Goal: Find contact information: Find contact information

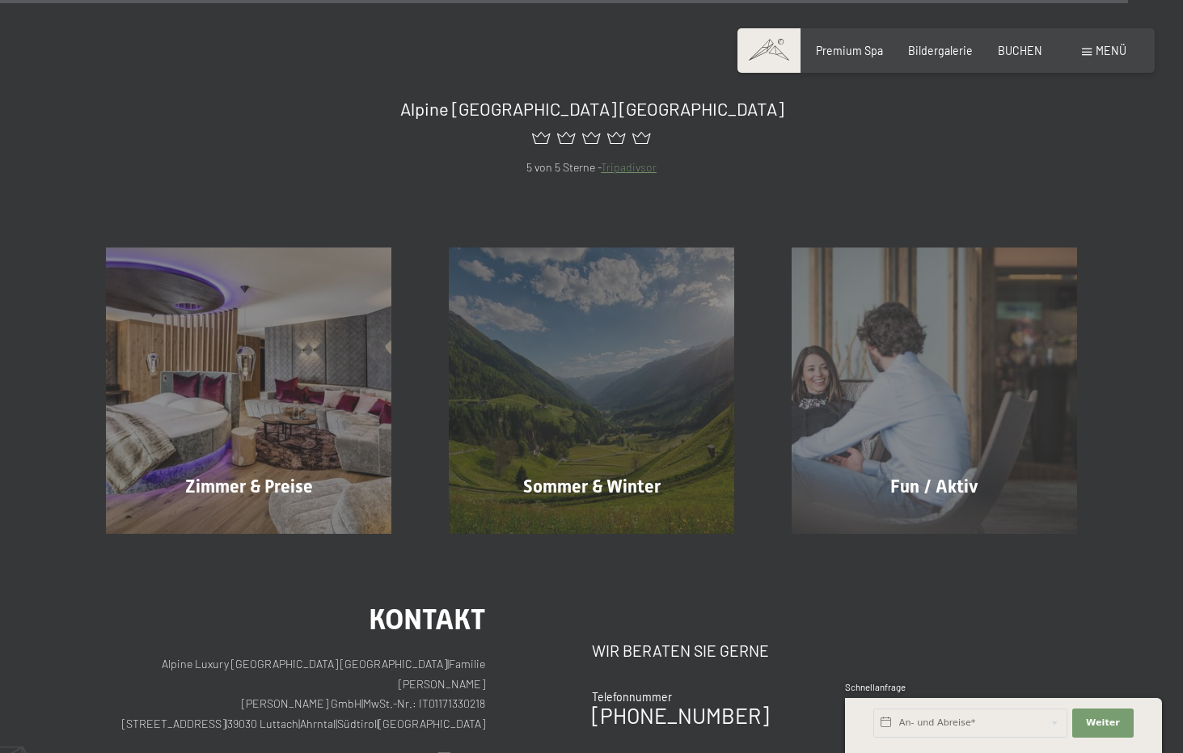
scroll to position [6564, 0]
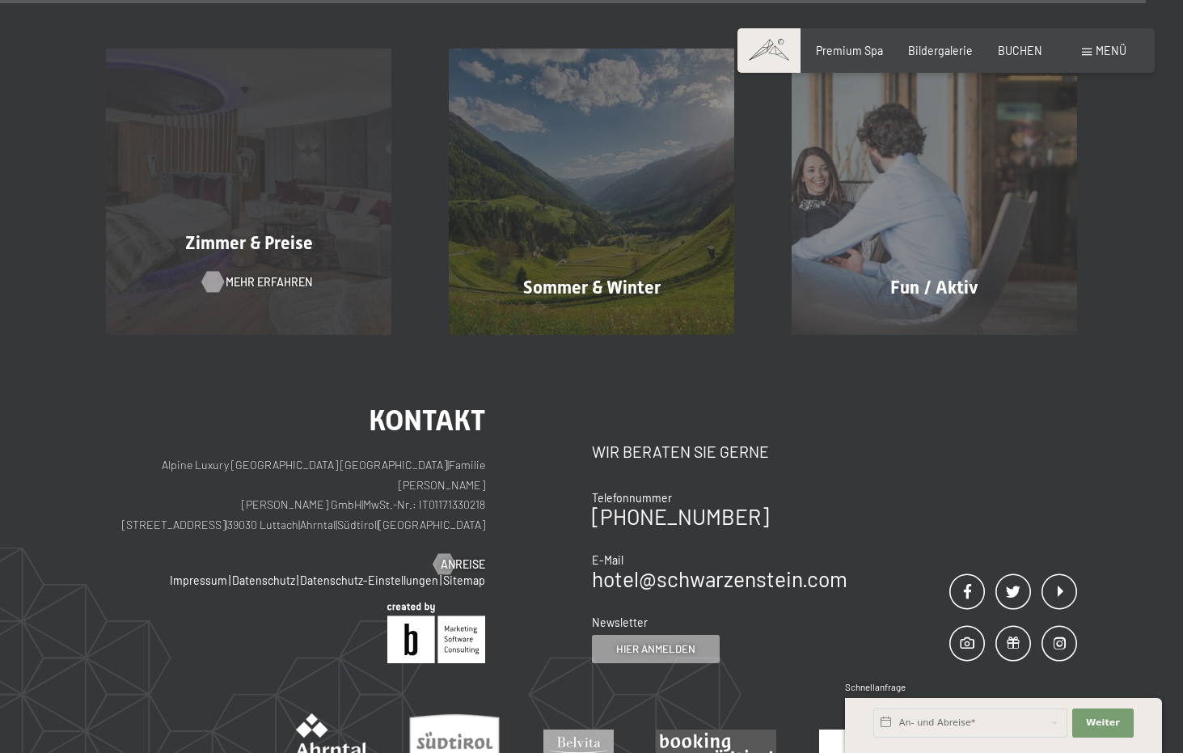
click at [285, 274] on span "Mehr erfahren" at bounding box center [269, 282] width 86 height 16
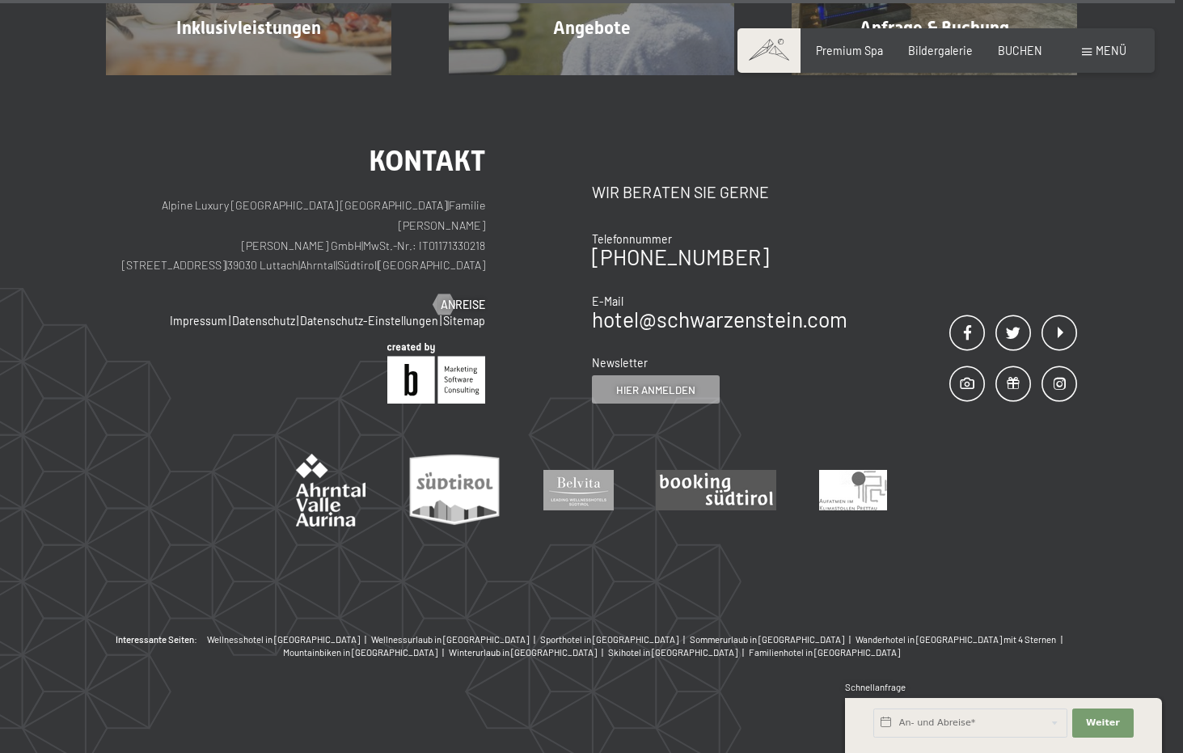
scroll to position [4442, 0]
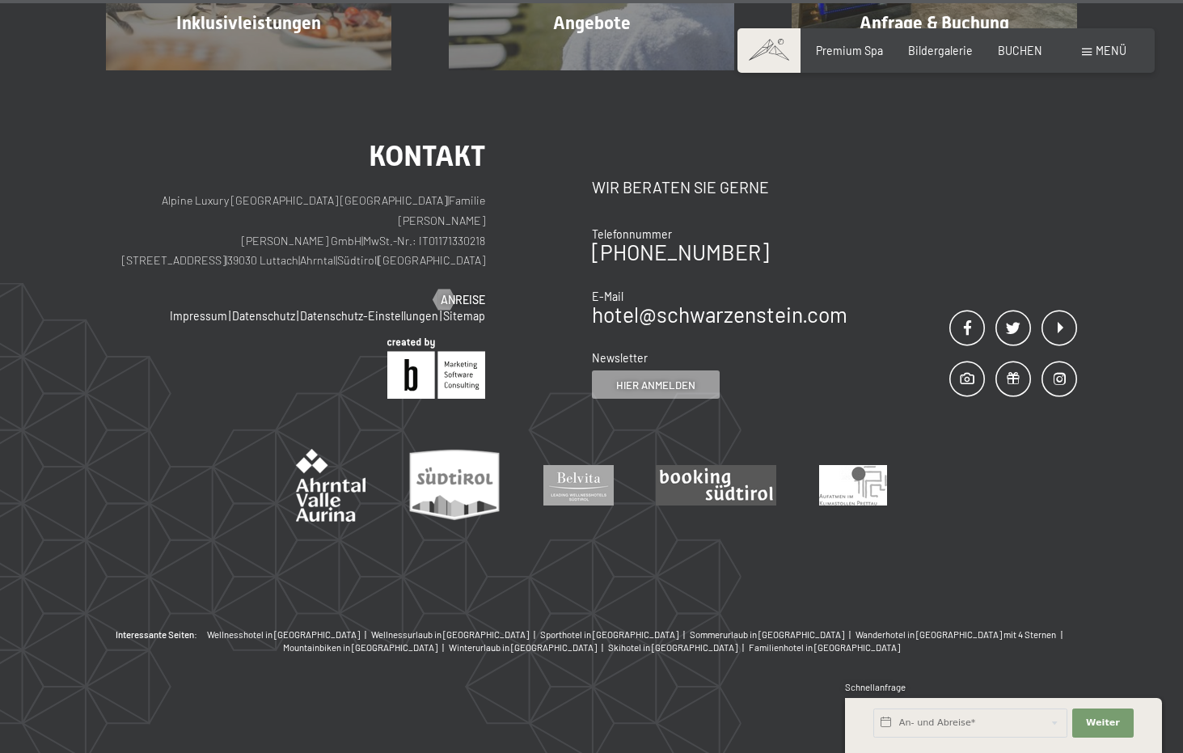
click at [226, 245] on p "Alpine Luxury [GEOGRAPHIC_DATA] SCHWARZENSTEIN | Familie [PERSON_NAME] [PERSON_…" at bounding box center [295, 231] width 379 height 80
drag, startPoint x: 223, startPoint y: 244, endPoint x: 484, endPoint y: 247, distance: 261.1
click at [484, 247] on p "Alpine Luxury [GEOGRAPHIC_DATA] SCHWARZENSTEIN | Familie [PERSON_NAME] [PERSON_…" at bounding box center [295, 231] width 379 height 80
copy p "[STREET_ADDRESS] | [GEOGRAPHIC_DATA] | [GEOGRAPHIC_DATA] | [GEOGRAPHIC_DATA]"
